Goal: Task Accomplishment & Management: Use online tool/utility

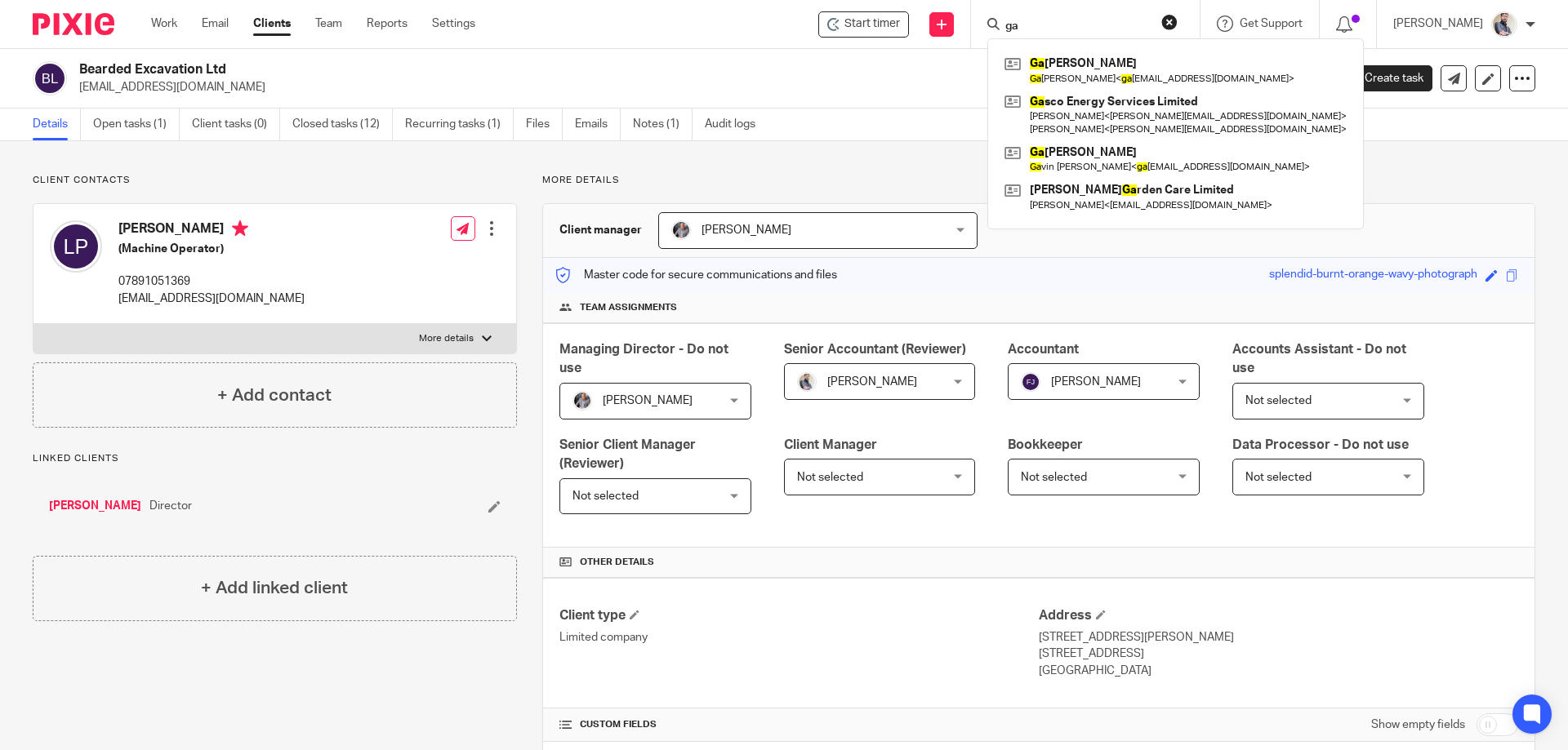
type input "g"
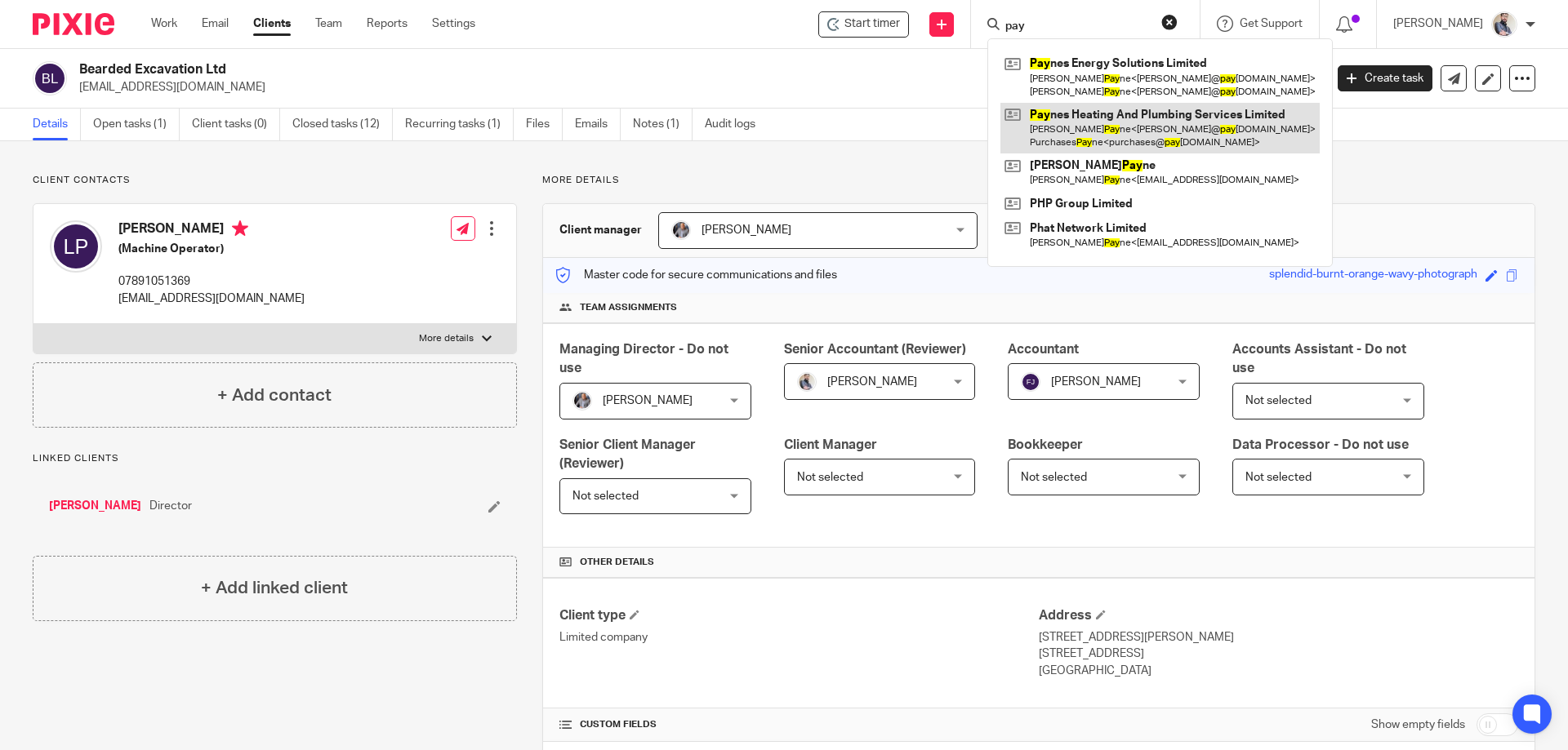
type input "pay"
click at [1131, 114] on link at bounding box center [1160, 128] width 319 height 51
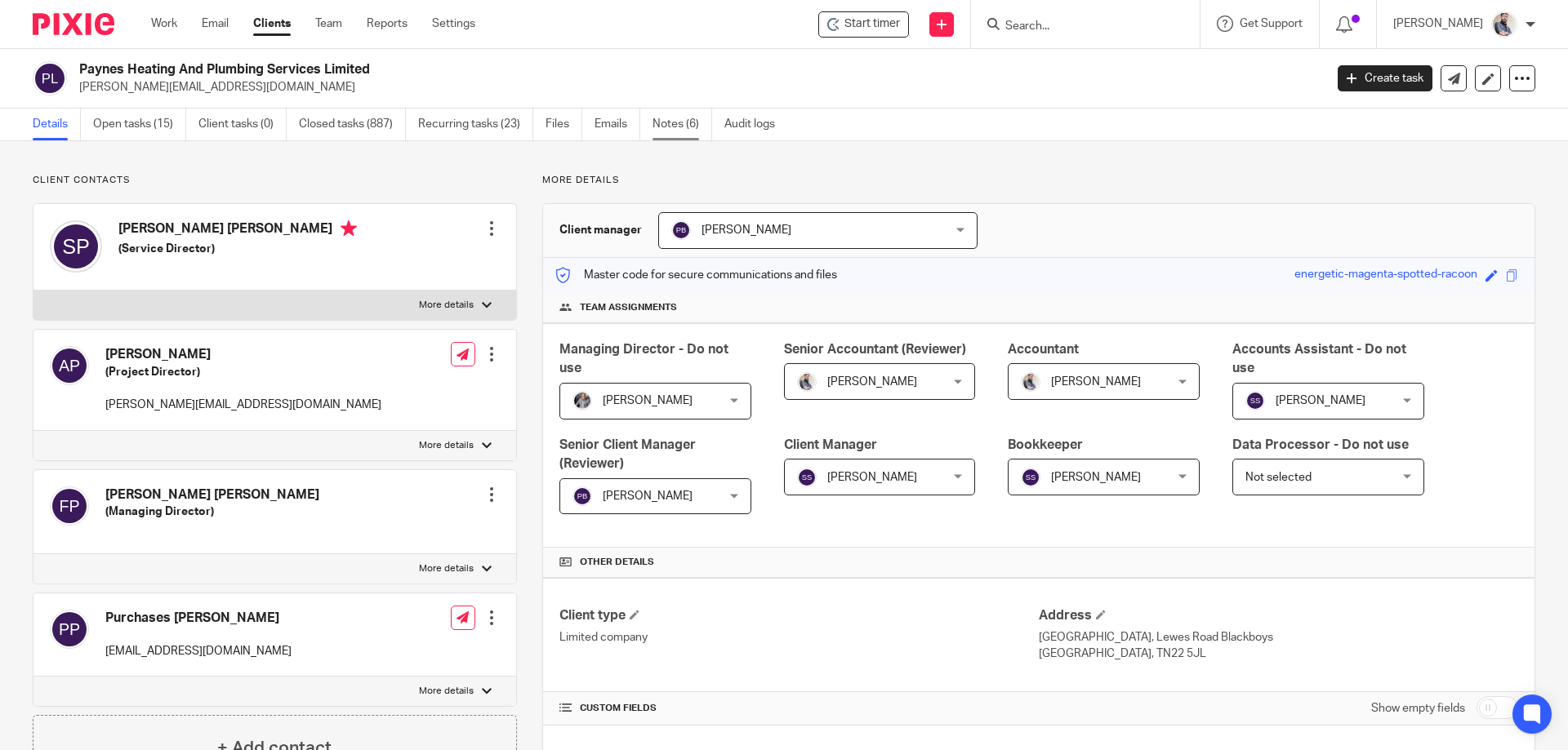
click at [678, 123] on link "Notes (6)" at bounding box center [682, 125] width 59 height 32
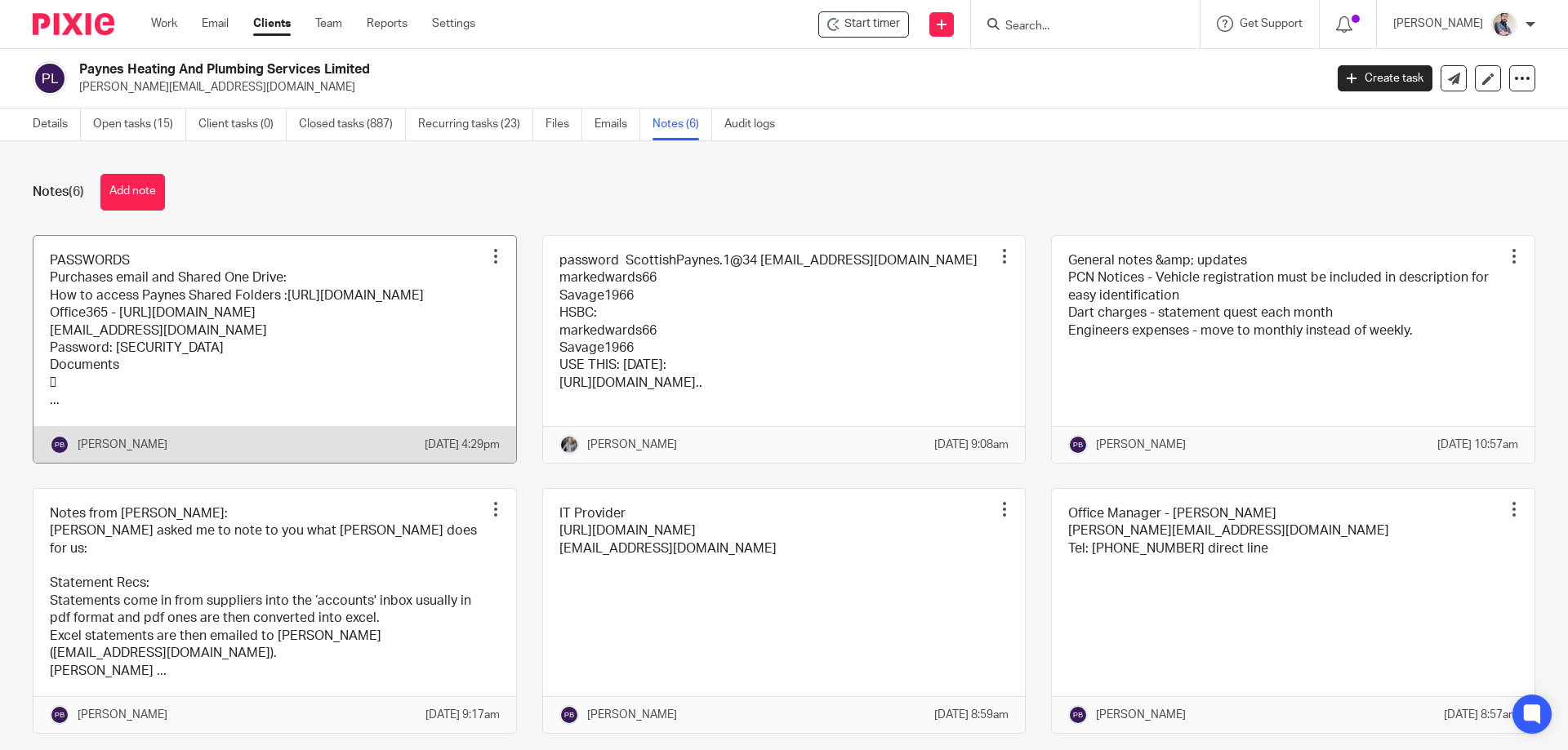
click at [256, 358] on link at bounding box center [274, 350] width 482 height 227
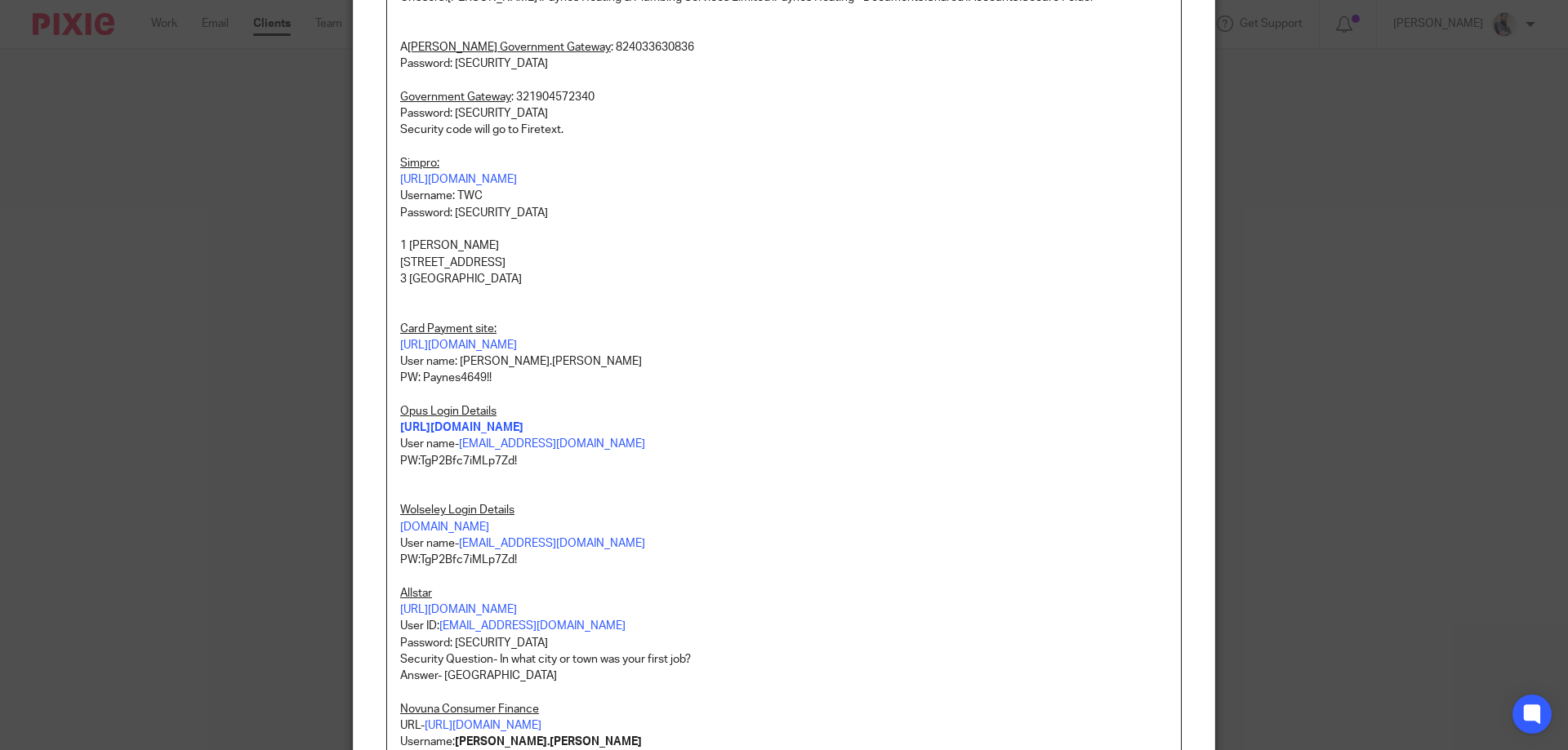
scroll to position [653, 0]
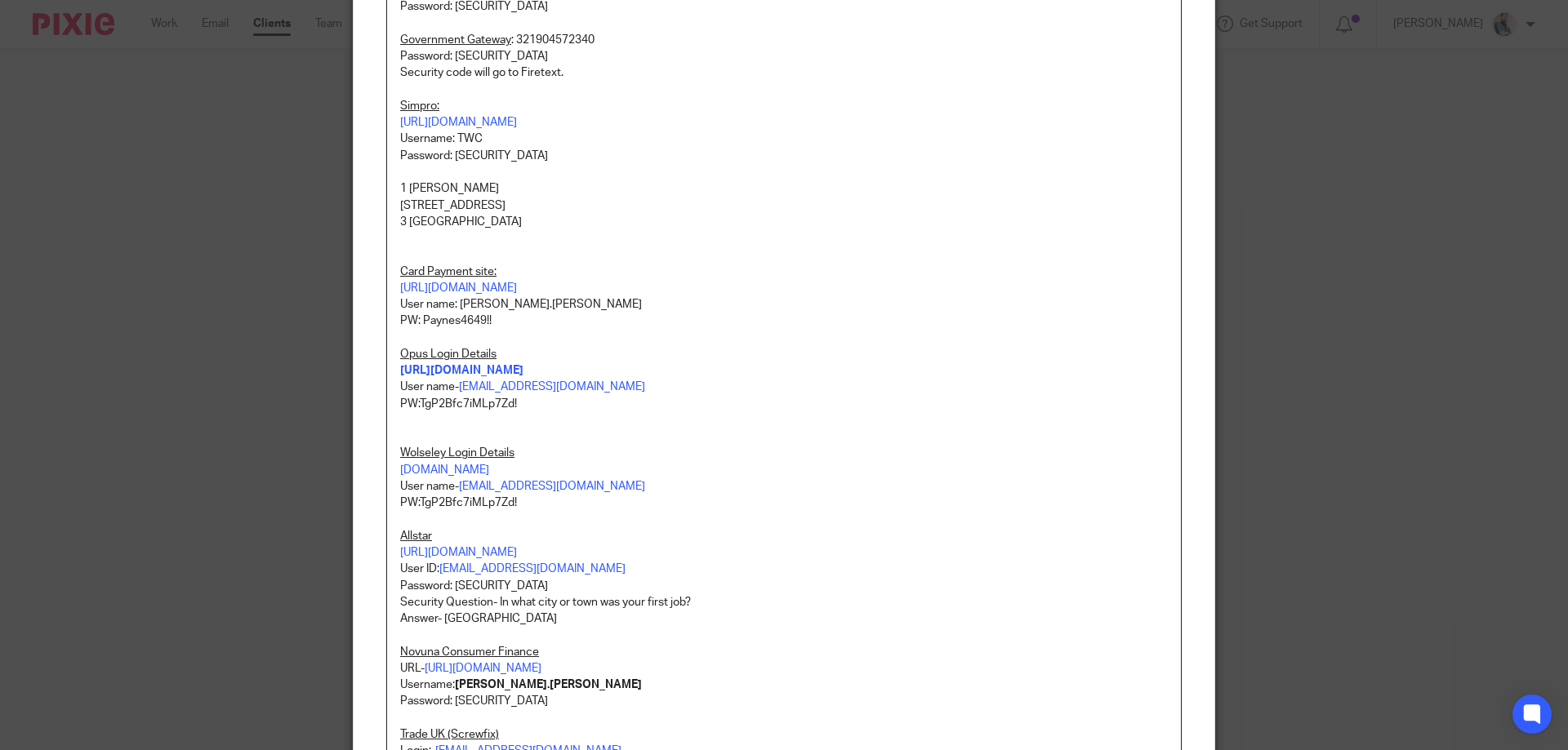
click at [518, 65] on p "Password: Paynes1234!" at bounding box center [784, 56] width 767 height 17
copy p "Paynes1234!"
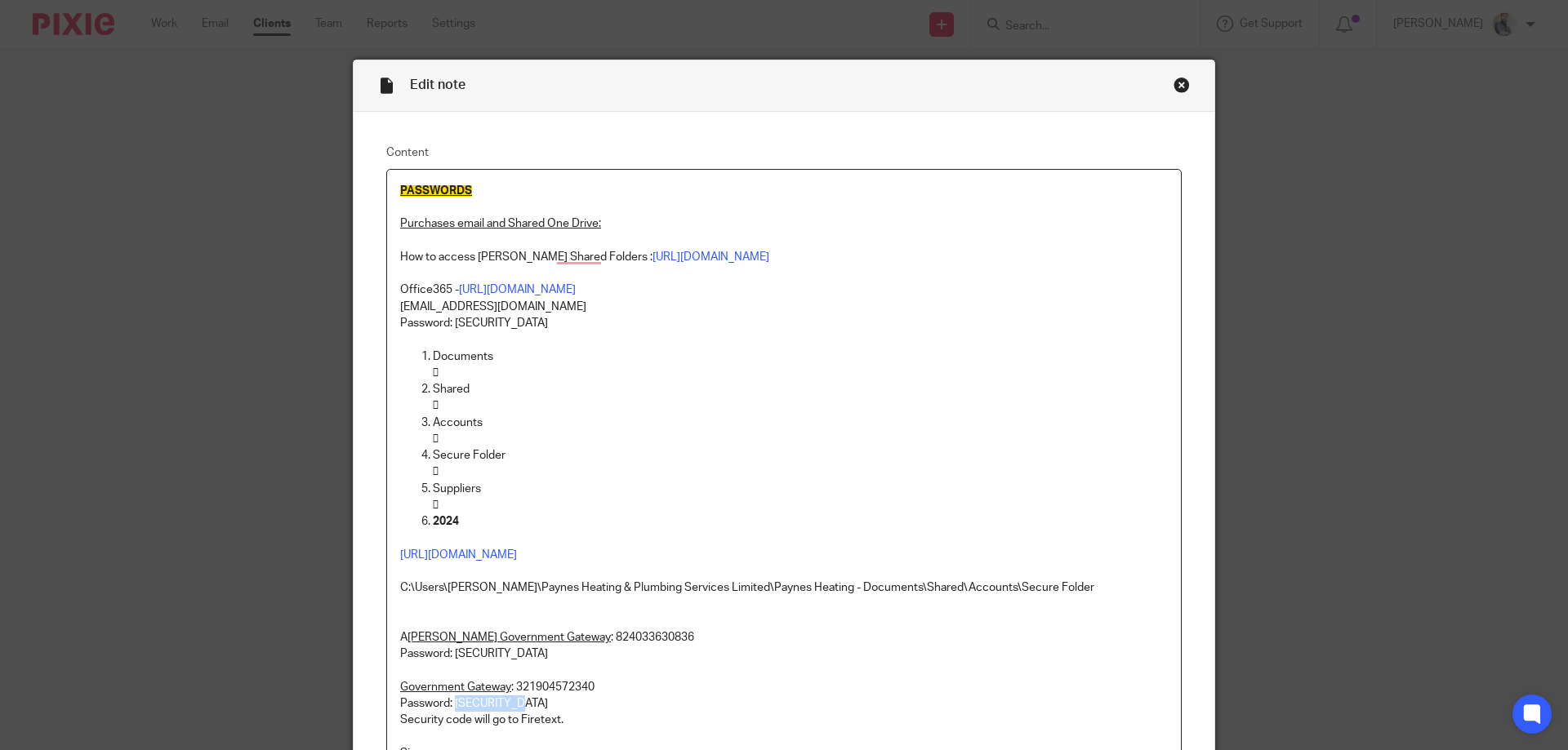
scroll to position [0, 0]
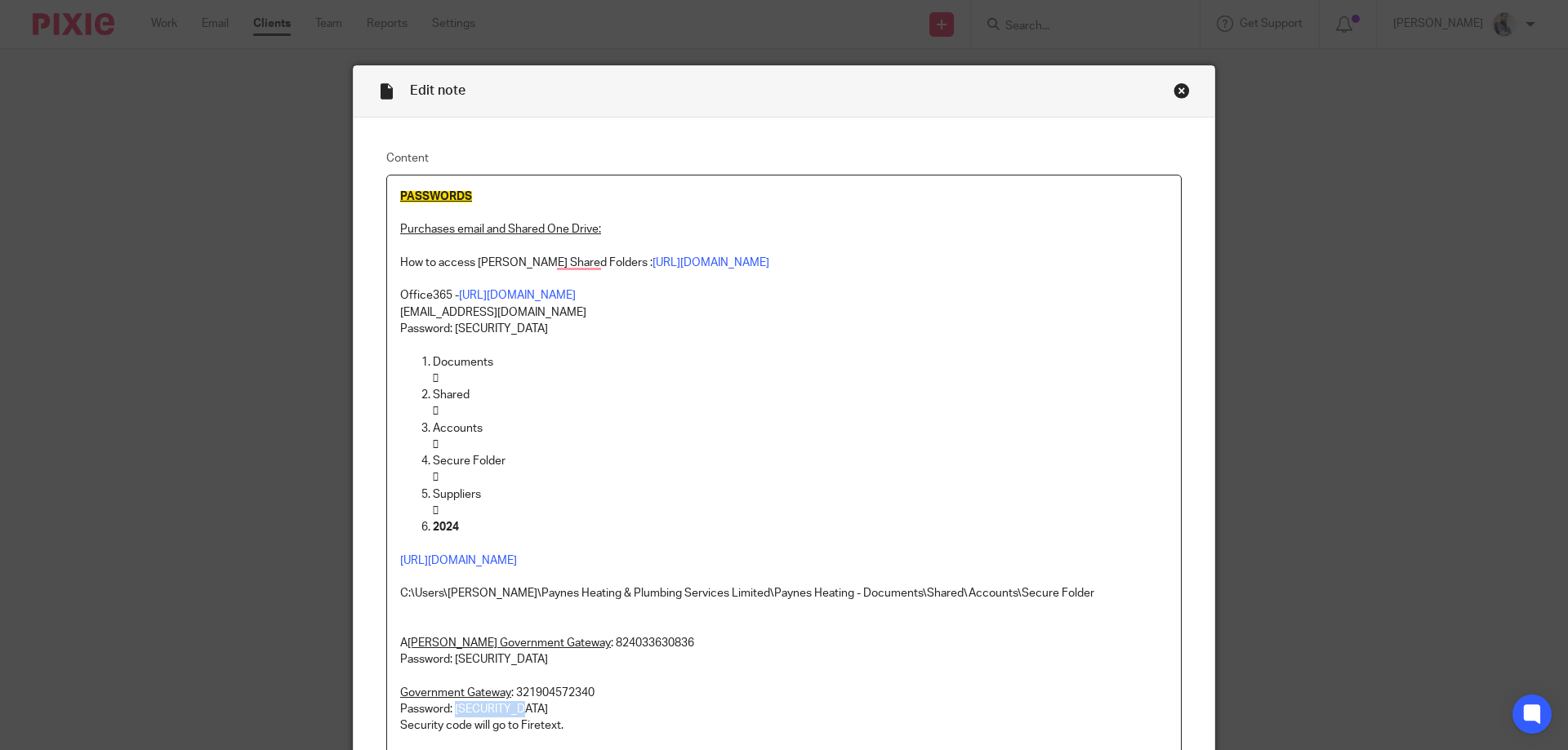
click at [1177, 93] on div "Close this dialog window" at bounding box center [1181, 91] width 17 height 17
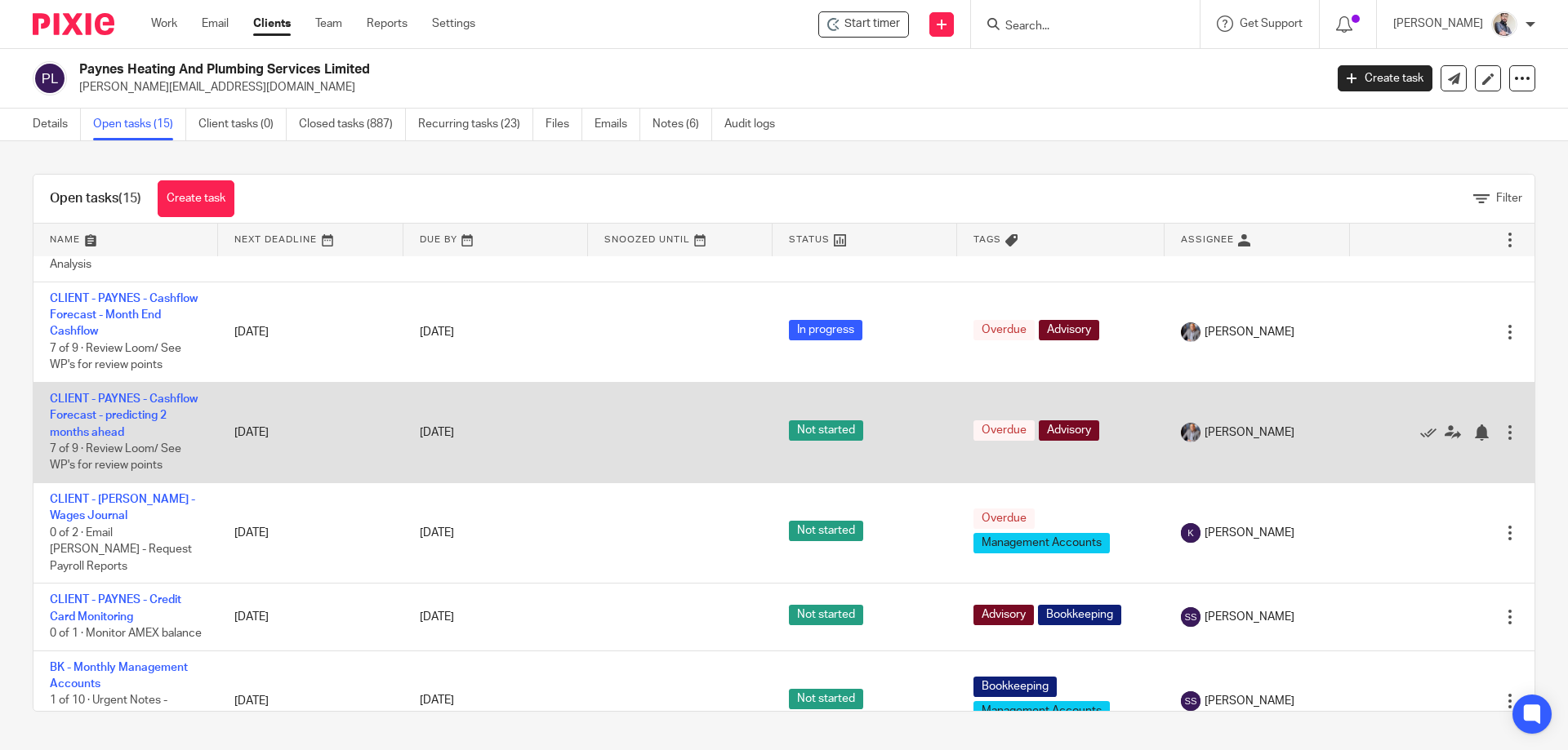
scroll to position [283, 0]
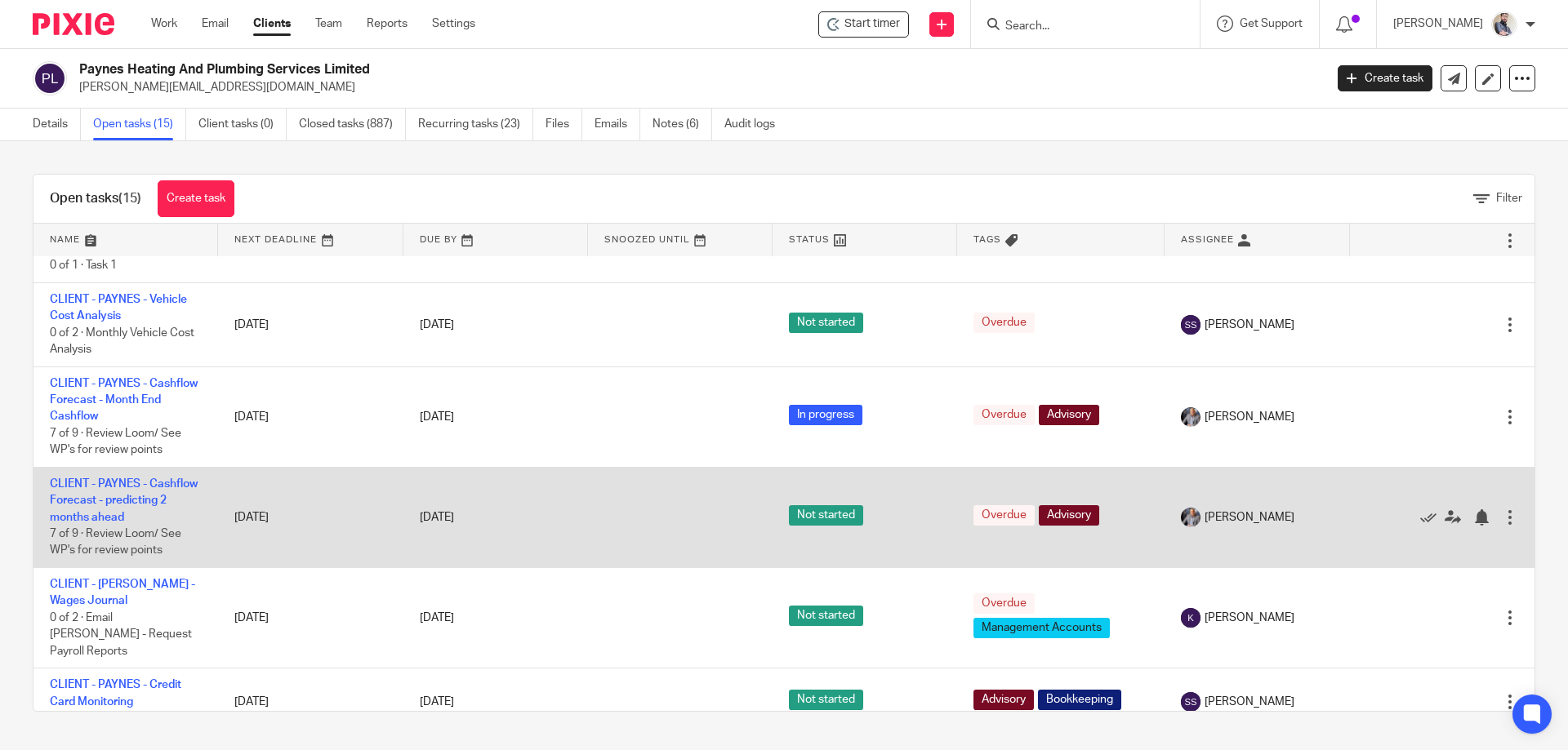
click at [116, 492] on td "CLIENT - PAYNES - Cashflow Forecast - predicting 2 months ahead 7 of 9 · Review…" at bounding box center [126, 517] width 185 height 100
click at [106, 519] on link "CLIENT - PAYNES - Cashflow Forecast - predicting 2 months ahead" at bounding box center [123, 501] width 147 height 44
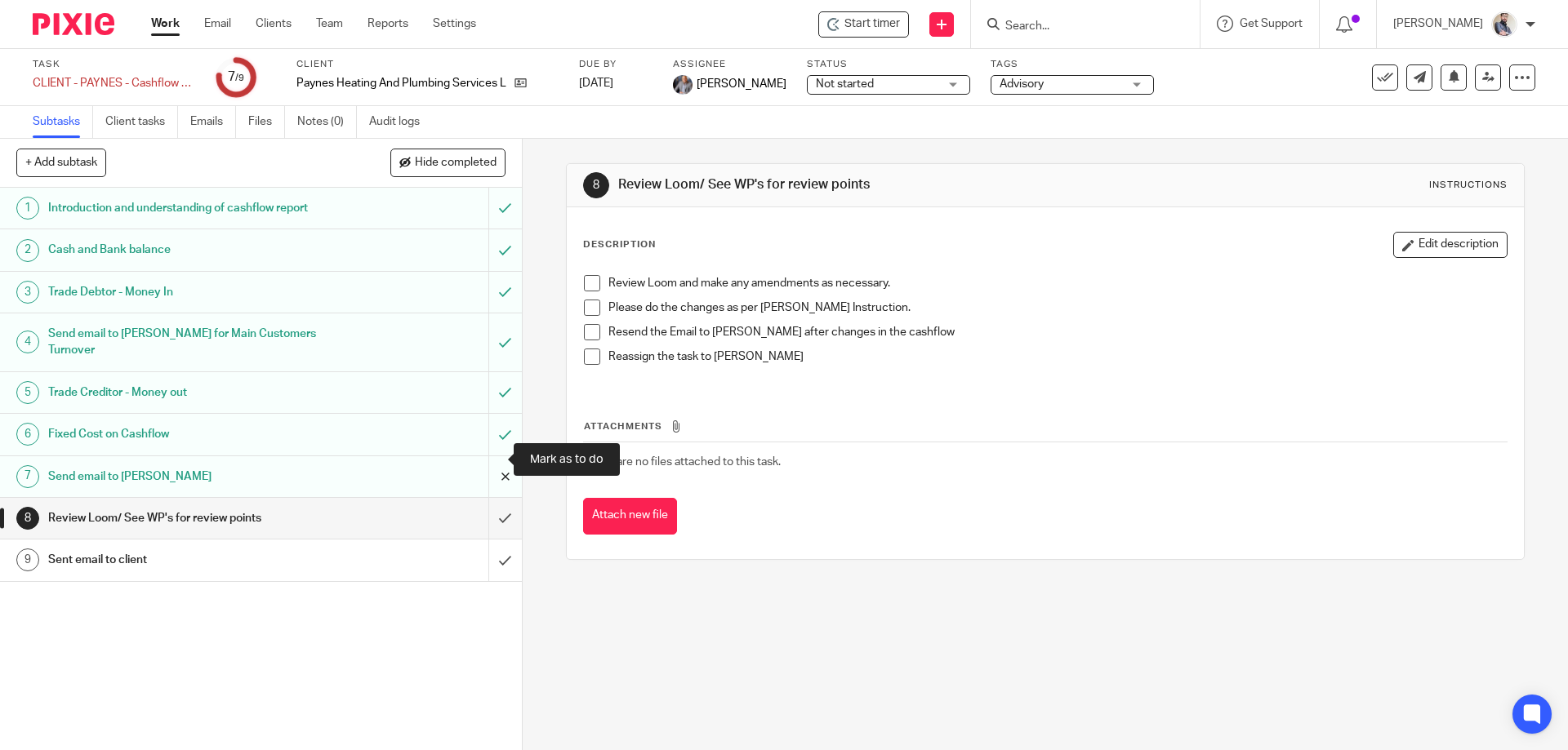
click at [490, 467] on input "submit" at bounding box center [261, 476] width 522 height 41
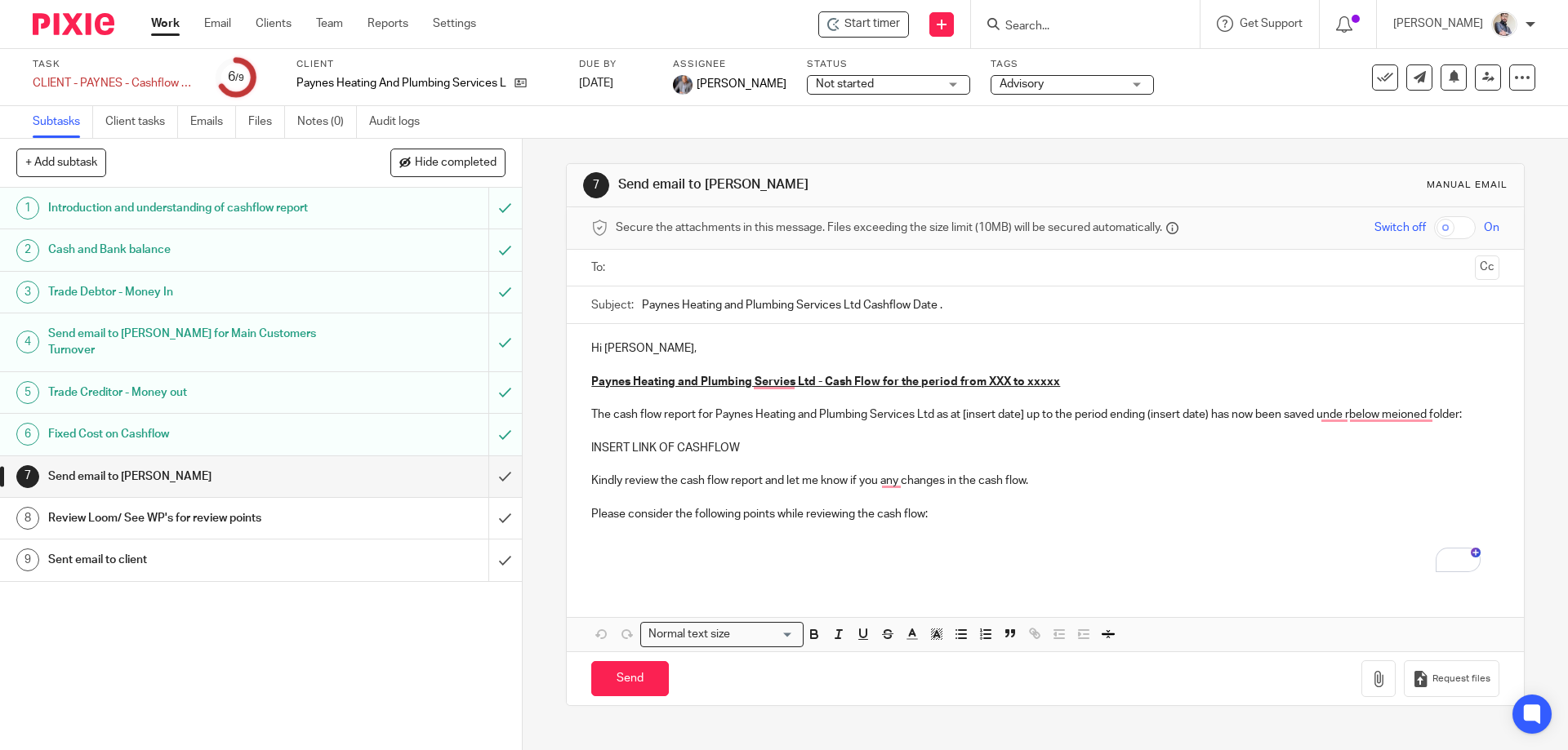
click at [1023, 509] on p "Please consider the following points while reviewing the cash flow:" at bounding box center [1045, 514] width 907 height 17
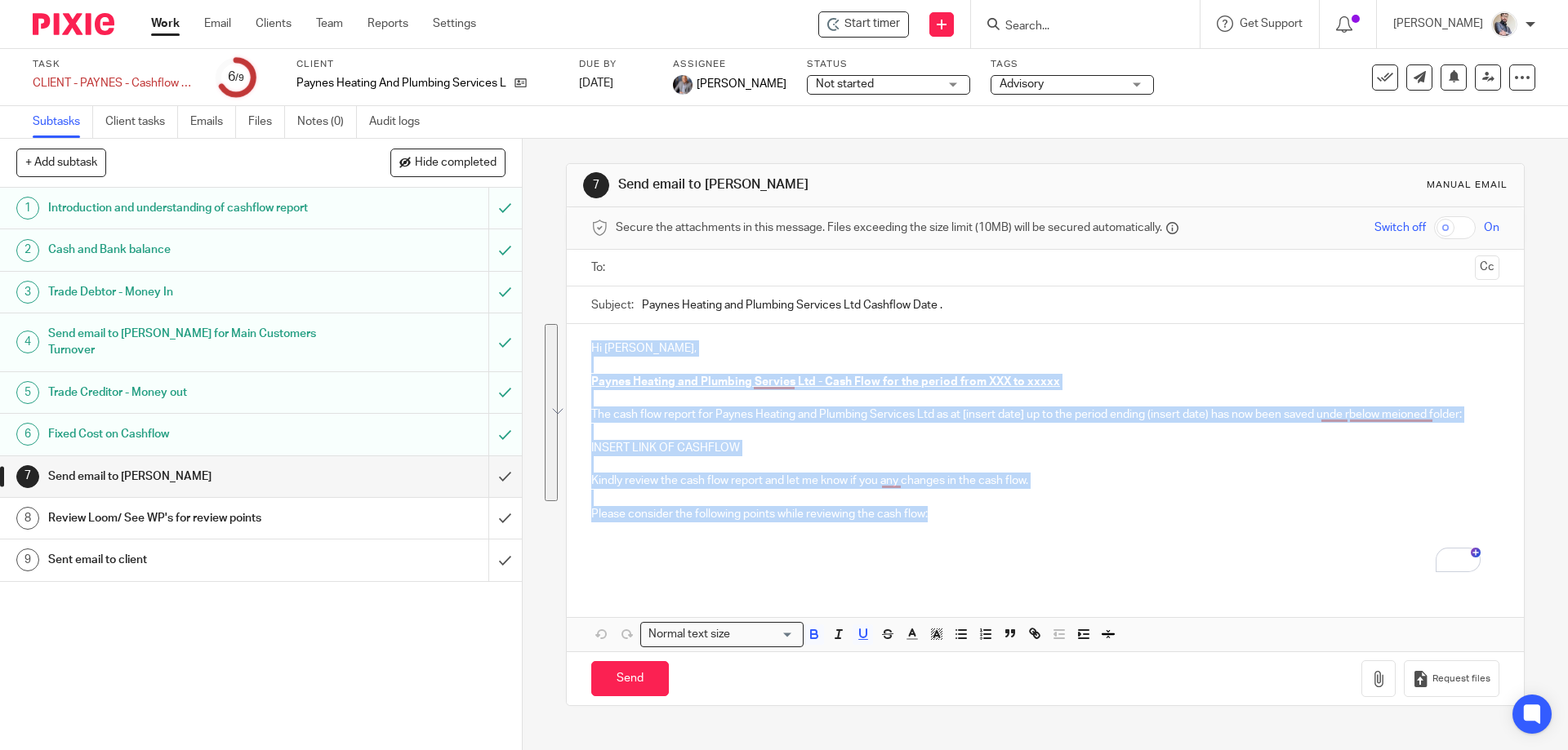
drag, startPoint x: 945, startPoint y: 515, endPoint x: 576, endPoint y: 305, distance: 424.6
click at [576, 305] on form "Secure the attachments in this message. Files exceeding the size limit (10MB) w…" at bounding box center [1045, 456] width 956 height 498
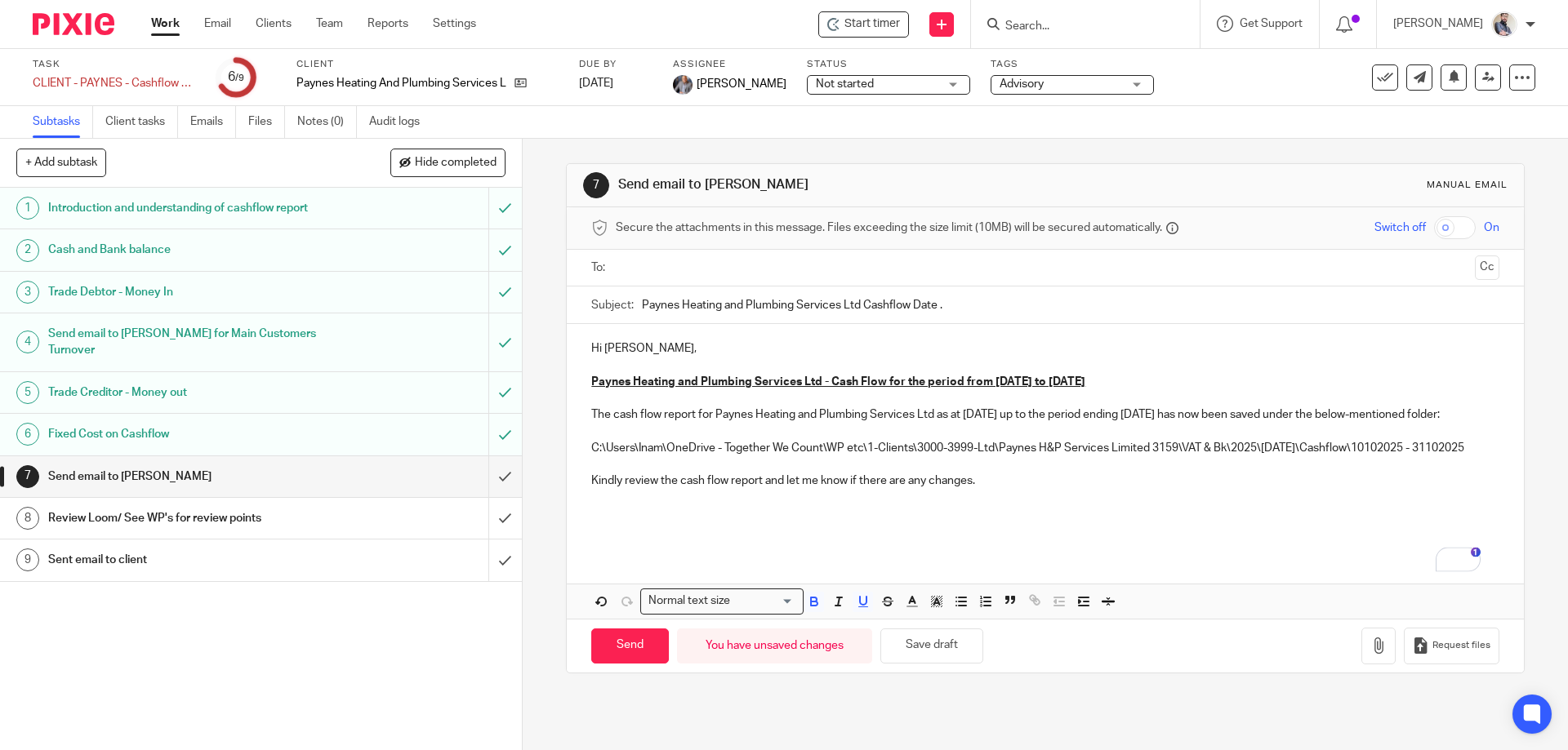
click at [993, 381] on u "Paynes Heating and Plumbing Services Ltd - Cash Flow for the period from [DATE]…" at bounding box center [838, 382] width 494 height 11
click at [969, 412] on p "The cash flow report for Paynes Heating and Plumbing Services Ltd as at [DATE] …" at bounding box center [1045, 414] width 907 height 17
drag, startPoint x: 694, startPoint y: 492, endPoint x: 583, endPoint y: 459, distance: 115.8
click at [583, 459] on div "Hi [PERSON_NAME], Paynes Heating and Plumbing Services Ltd - Cash Flow for the …" at bounding box center [1045, 438] width 956 height 227
click at [669, 456] on p "To enrich screen reader interactions, please activate Accessibility in Grammarl…" at bounding box center [1045, 448] width 907 height 17
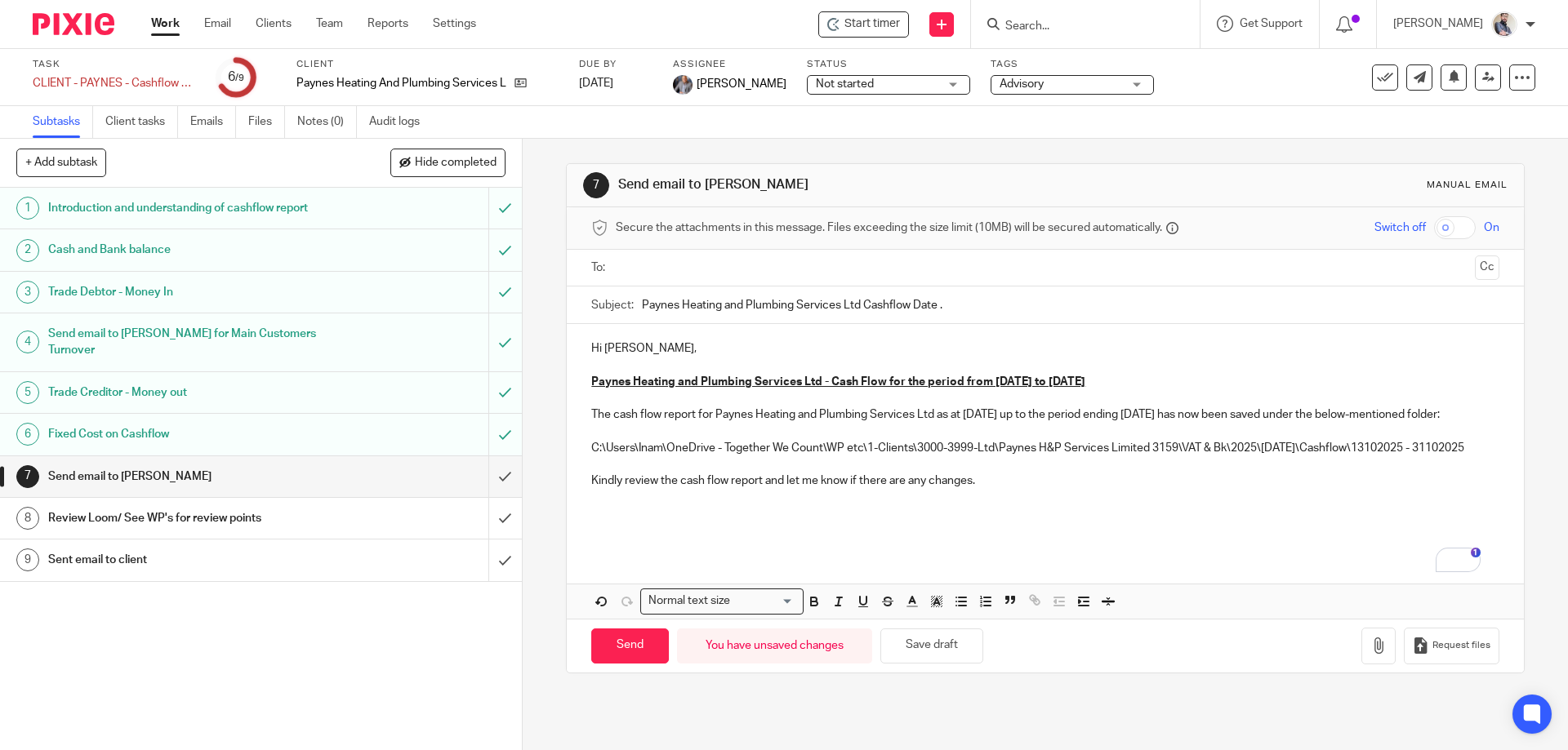
click at [676, 269] on input "text" at bounding box center [1044, 269] width 846 height 19
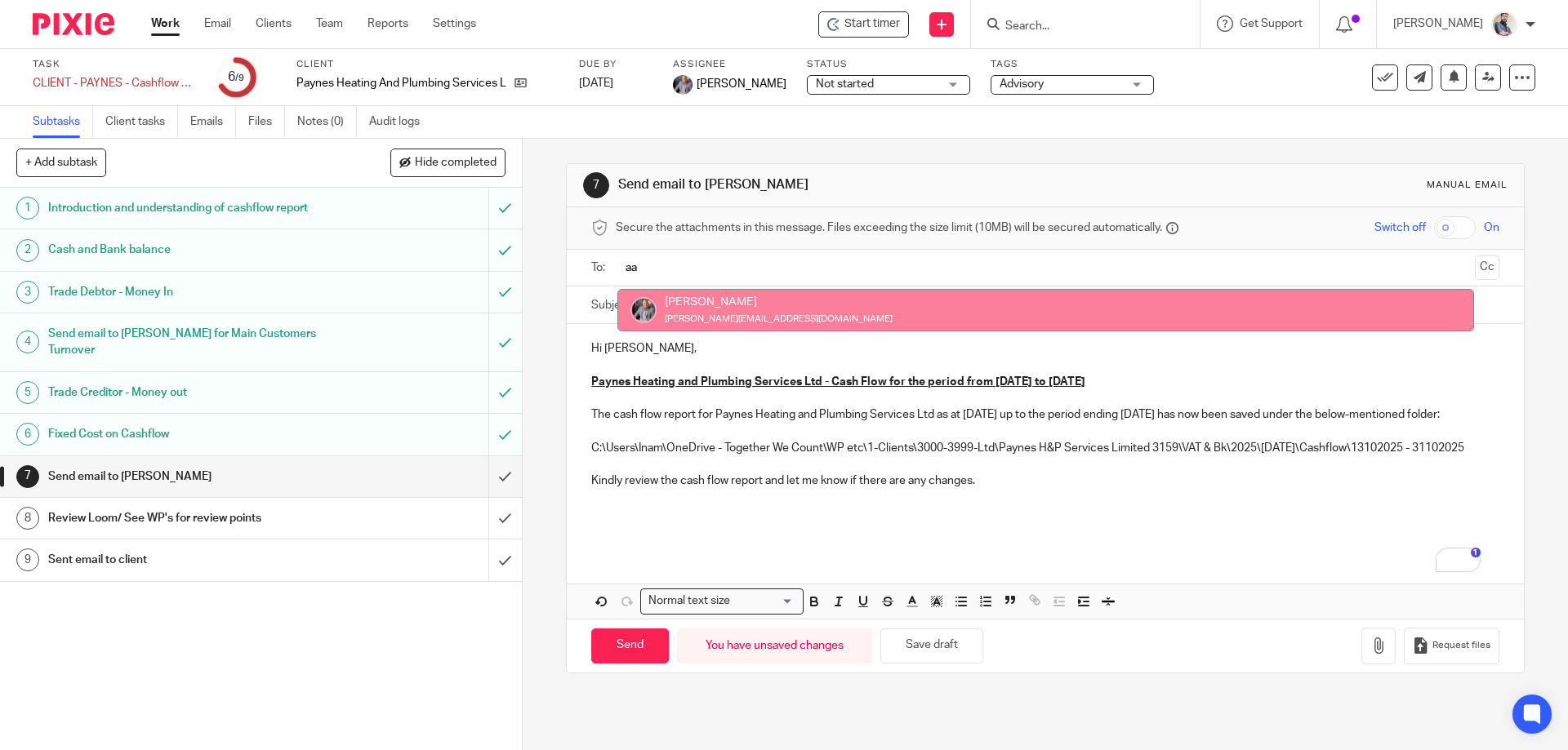
type input "aa"
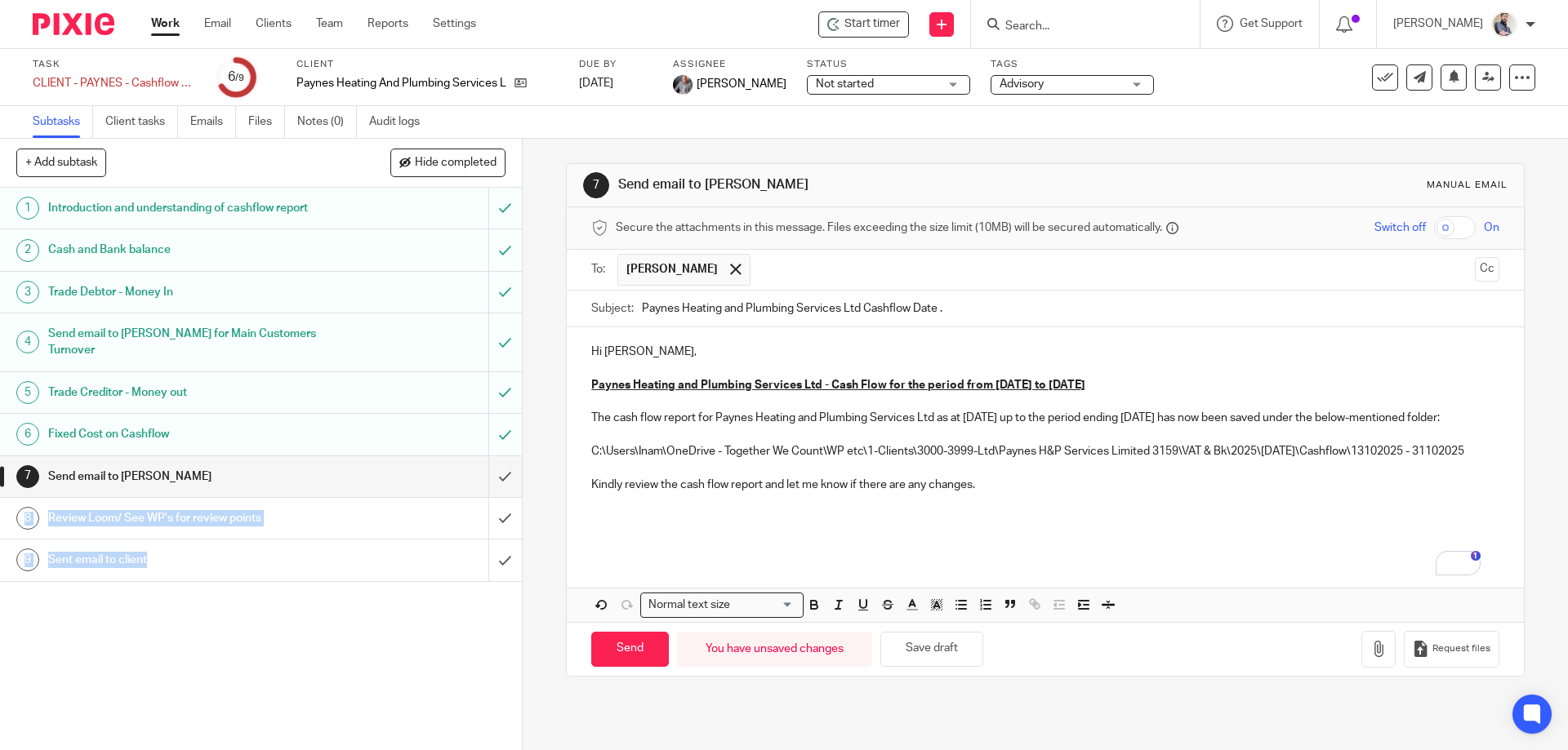
drag, startPoint x: 666, startPoint y: 688, endPoint x: -517, endPoint y: 497, distance: 1198.3
click at [0, 497] on html "Work Email Clients Team Reports Settings Work Email Clients Team Reports Settin…" at bounding box center [784, 375] width 1568 height 750
click at [634, 667] on input "Send" at bounding box center [630, 650] width 78 height 35
type input "Sent"
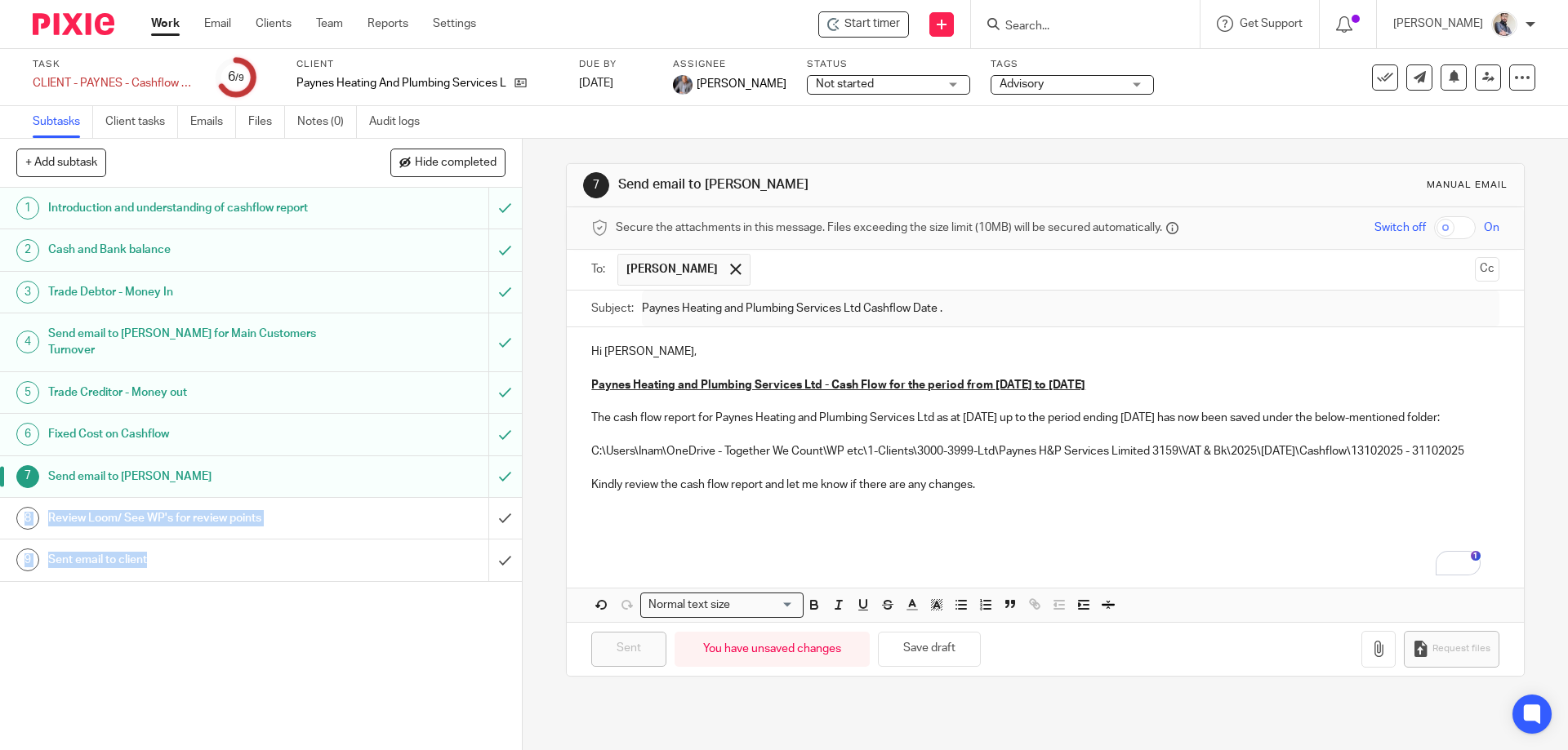
click at [133, 637] on div "1 Introduction and understanding of cashflow report 2 Cash and Bank balance 3 T…" at bounding box center [261, 468] width 522 height 562
